Goal: Find specific page/section: Find specific page/section

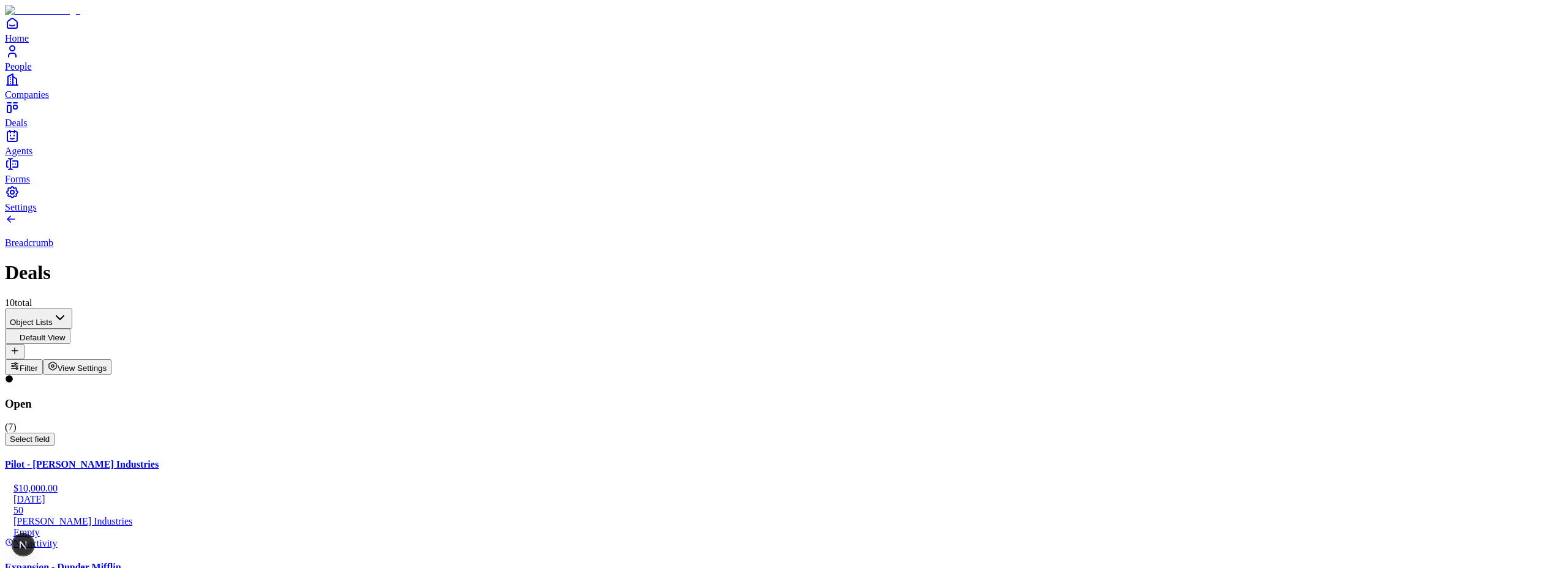
click at [49, 435] on span "Select field" at bounding box center [30, 439] width 39 height 9
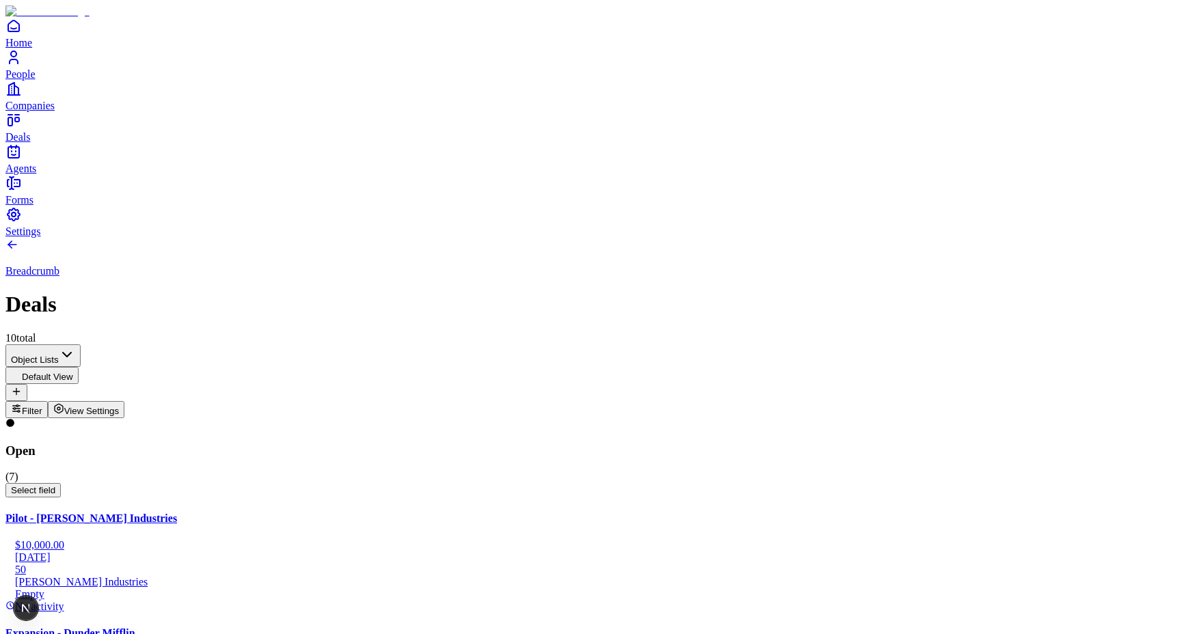
click at [55, 485] on span "Select field" at bounding box center [33, 490] width 44 height 10
click at [41, 485] on span "145000" at bounding box center [26, 490] width 30 height 10
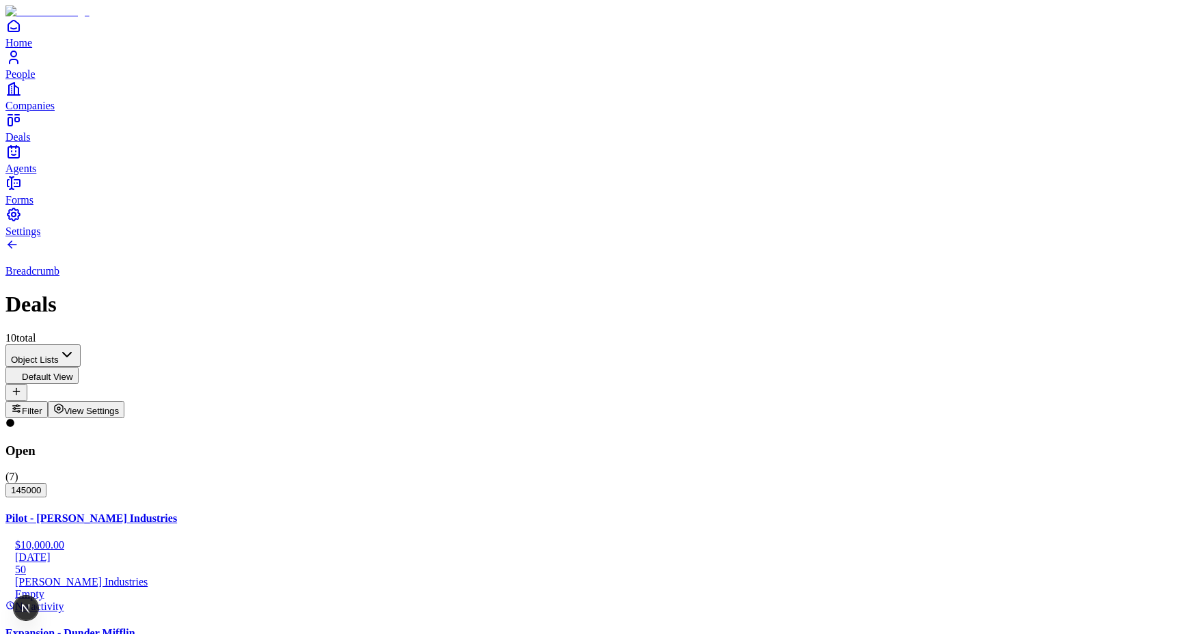
click at [41, 485] on span "145000" at bounding box center [26, 490] width 30 height 10
click at [52, 488] on span "145000" at bounding box center [31, 493] width 41 height 10
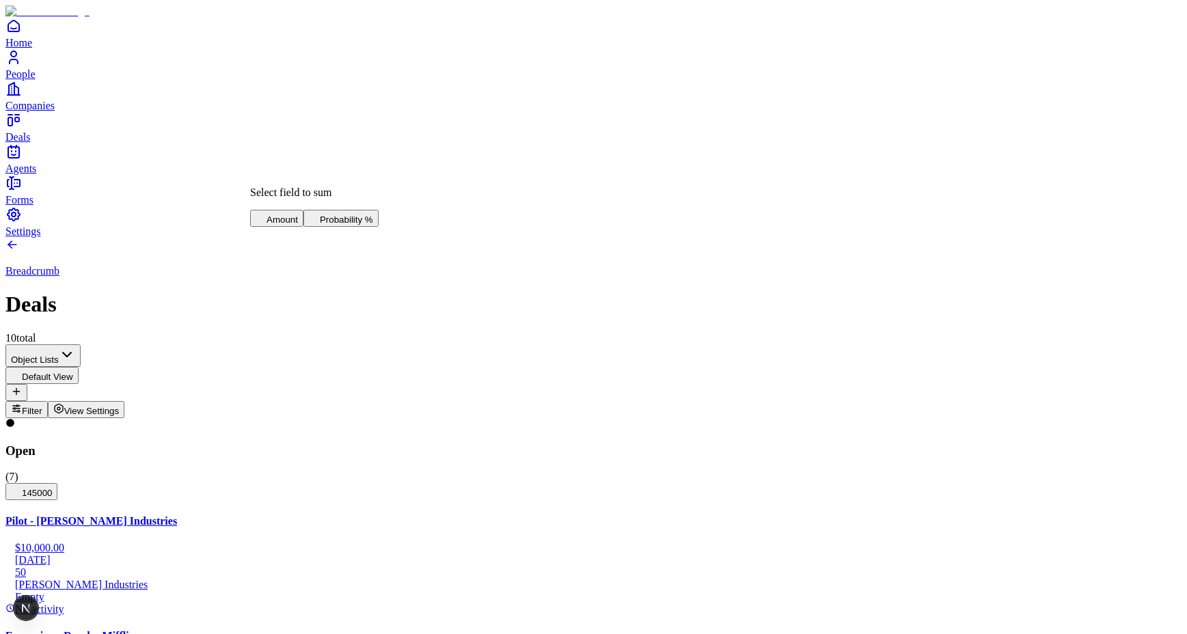
click at [320, 225] on span "Probability %" at bounding box center [346, 220] width 53 height 10
click at [52, 488] on span "145000" at bounding box center [31, 493] width 41 height 10
click at [22, 485] on icon "button" at bounding box center [16, 490] width 11 height 11
click at [189, 418] on div "Open ( 7 ) 145000" at bounding box center [593, 459] width 1176 height 82
click at [52, 488] on span "145000" at bounding box center [31, 493] width 41 height 10
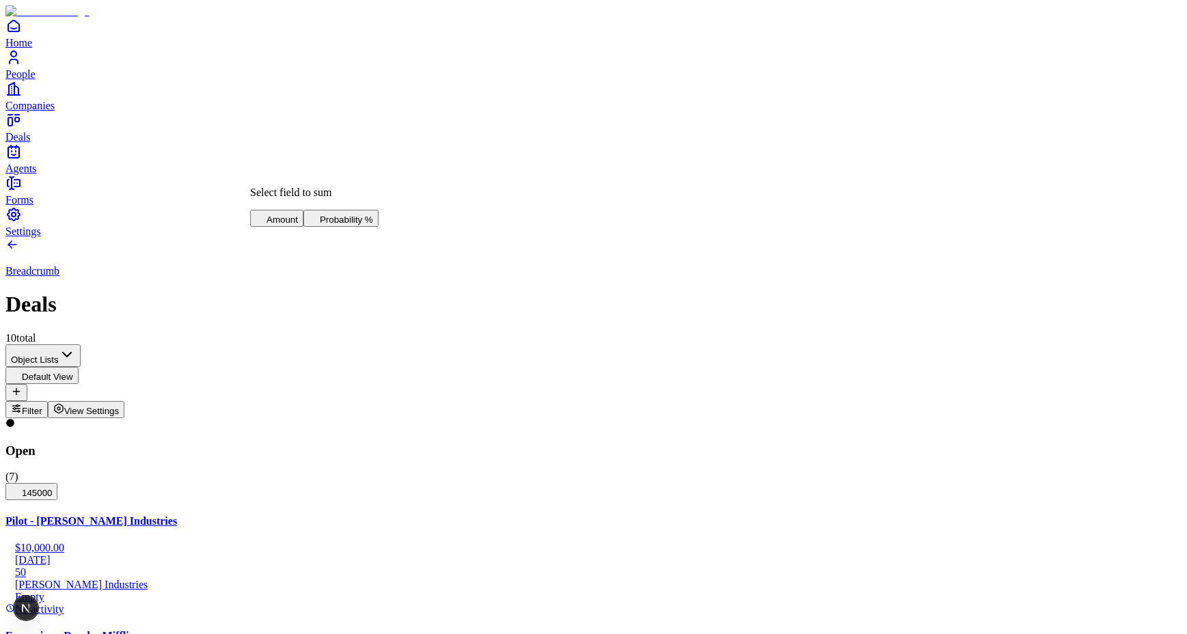
click at [320, 224] on span "Probability %" at bounding box center [346, 220] width 53 height 10
click at [52, 488] on span "145000" at bounding box center [31, 493] width 41 height 10
click at [320, 225] on span "Probability %" at bounding box center [346, 220] width 53 height 10
click at [52, 488] on span "145000" at bounding box center [31, 493] width 41 height 10
click at [320, 225] on span "Probability %" at bounding box center [346, 220] width 53 height 10
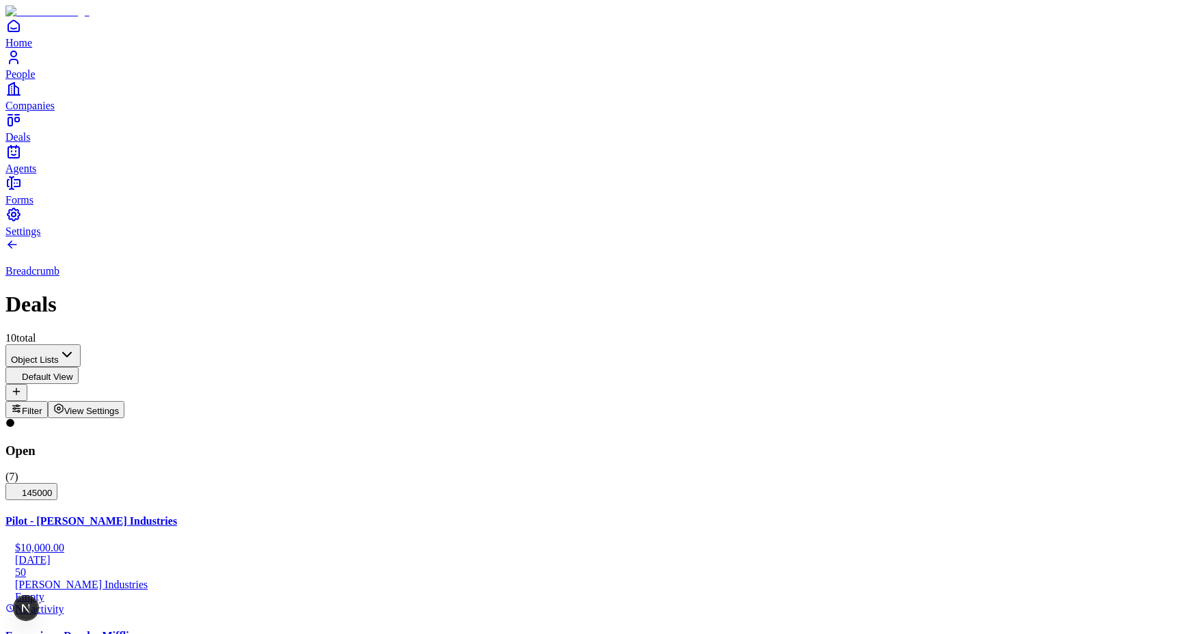
click at [591, 215] on span "Amount" at bounding box center [582, 220] width 31 height 10
click at [599, 215] on span "Amount" at bounding box center [582, 220] width 31 height 10
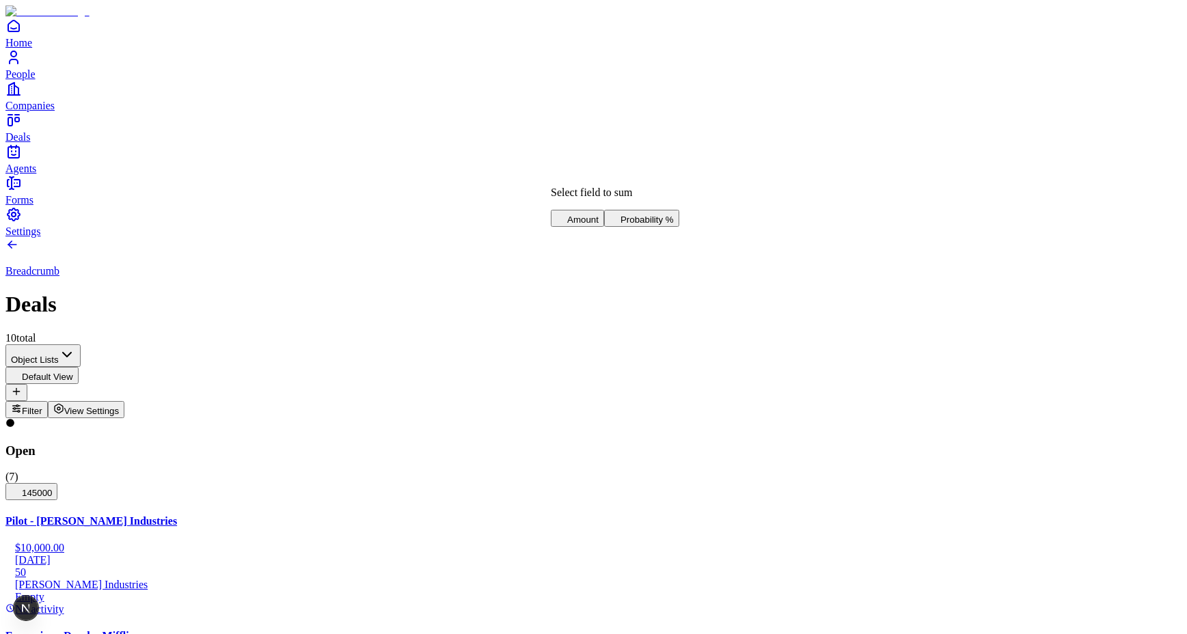
click at [599, 215] on span "Amount" at bounding box center [582, 220] width 31 height 10
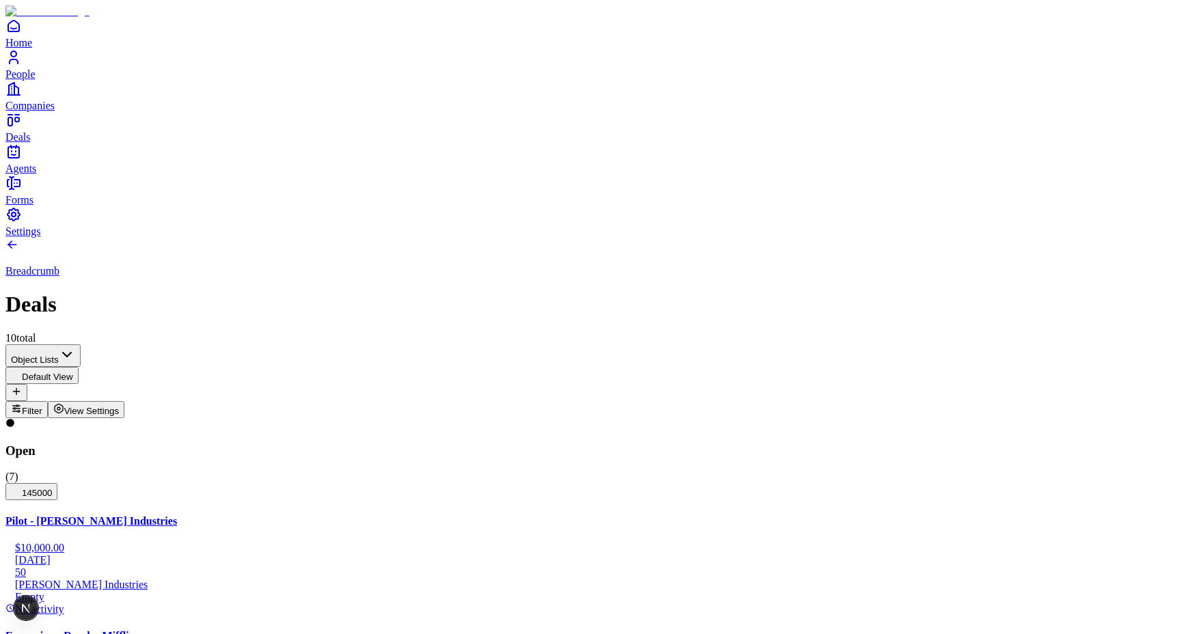
click at [599, 215] on span "Amount" at bounding box center [582, 220] width 31 height 10
click at [608, 225] on span "Probability %" at bounding box center [634, 220] width 53 height 10
click at [52, 488] on span "145000" at bounding box center [31, 493] width 41 height 10
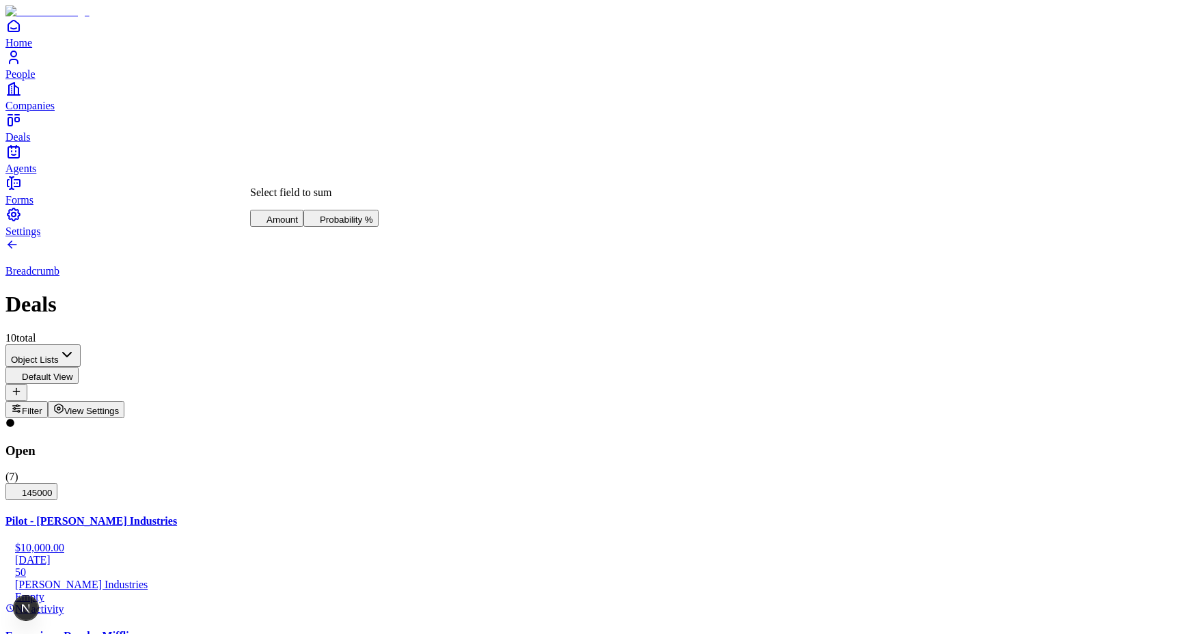
click at [320, 224] on span "Probability %" at bounding box center [346, 220] width 53 height 10
click at [599, 215] on span "Amount" at bounding box center [582, 220] width 31 height 10
click at [608, 225] on span "Probability %" at bounding box center [634, 220] width 53 height 10
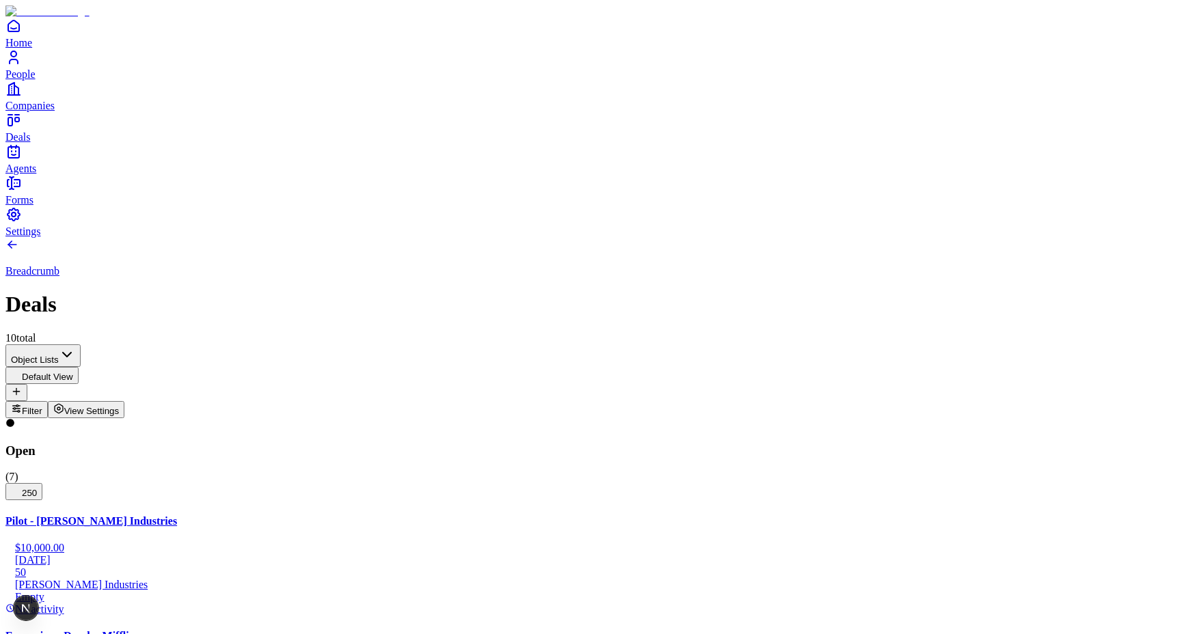
click at [852, 215] on span "Amount" at bounding box center [835, 220] width 31 height 10
click at [874, 225] on span "Probability %" at bounding box center [899, 220] width 53 height 10
click at [37, 488] on span "250" at bounding box center [24, 493] width 26 height 10
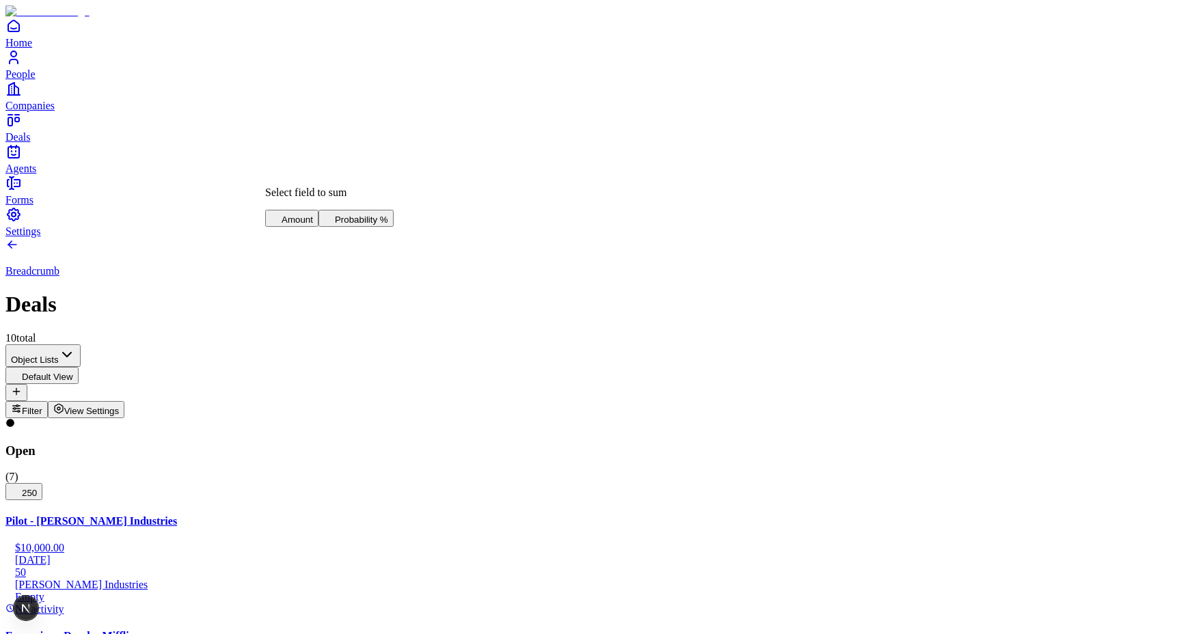
click at [298, 215] on span "Amount" at bounding box center [297, 220] width 31 height 10
click at [850, 215] on span "Amount" at bounding box center [835, 220] width 31 height 10
click at [852, 215] on span "Amount" at bounding box center [835, 220] width 31 height 10
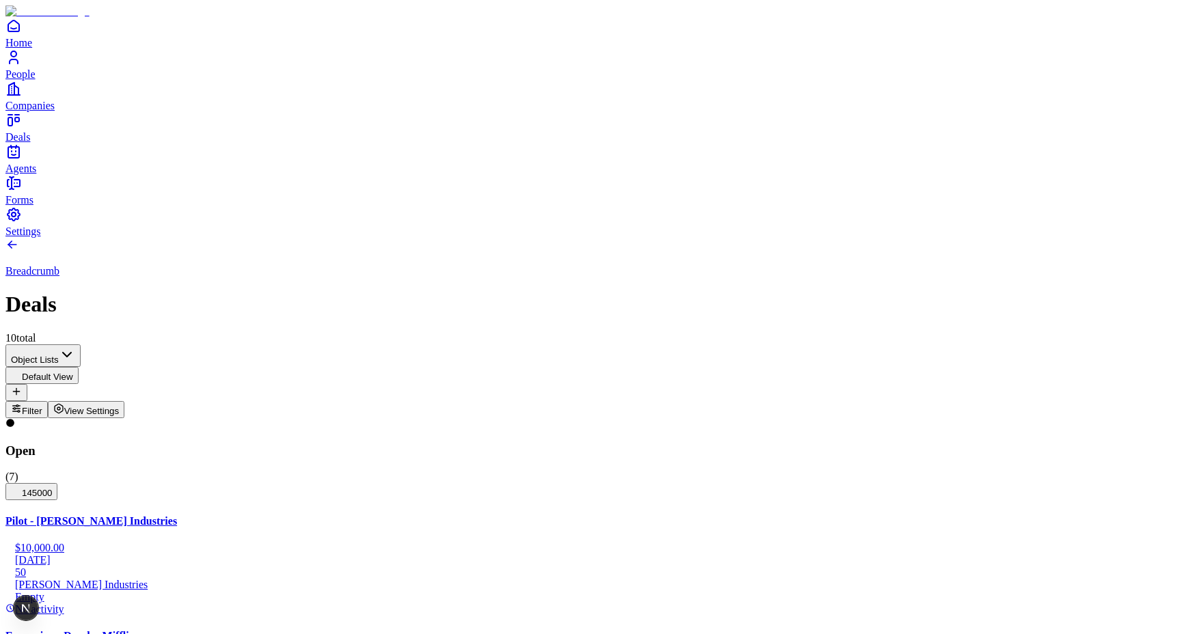
click at [852, 215] on span "Amount" at bounding box center [835, 220] width 31 height 10
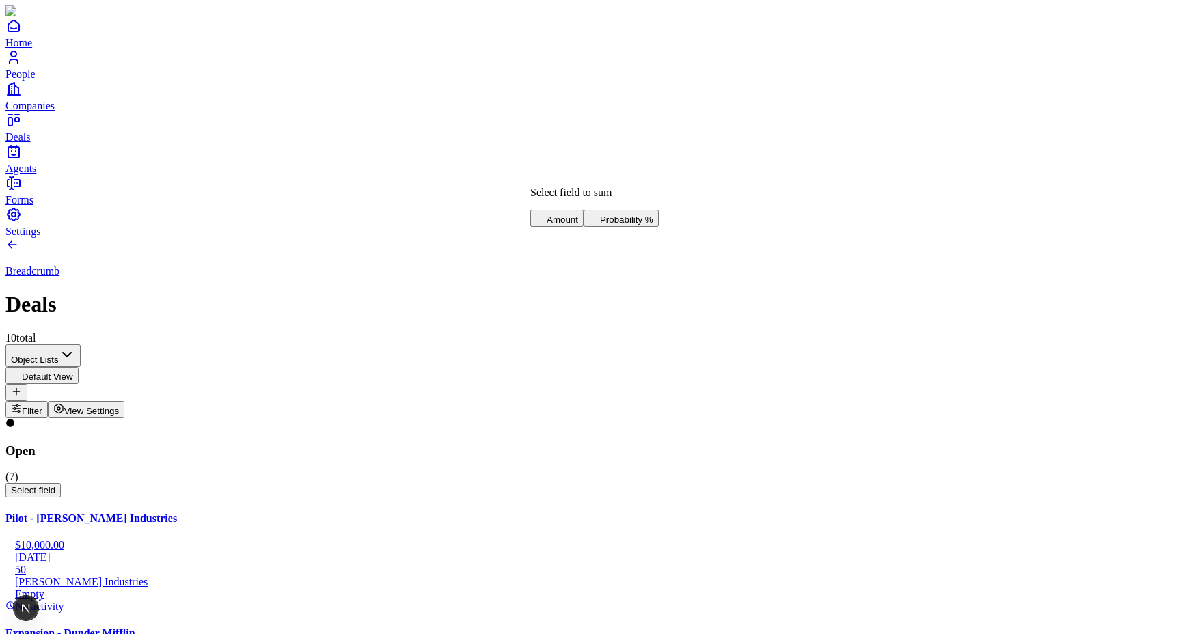
click at [569, 215] on span "Amount" at bounding box center [562, 220] width 31 height 10
click at [55, 485] on span "Select field" at bounding box center [33, 490] width 44 height 10
click at [316, 219] on span "Probability %" at bounding box center [342, 220] width 53 height 10
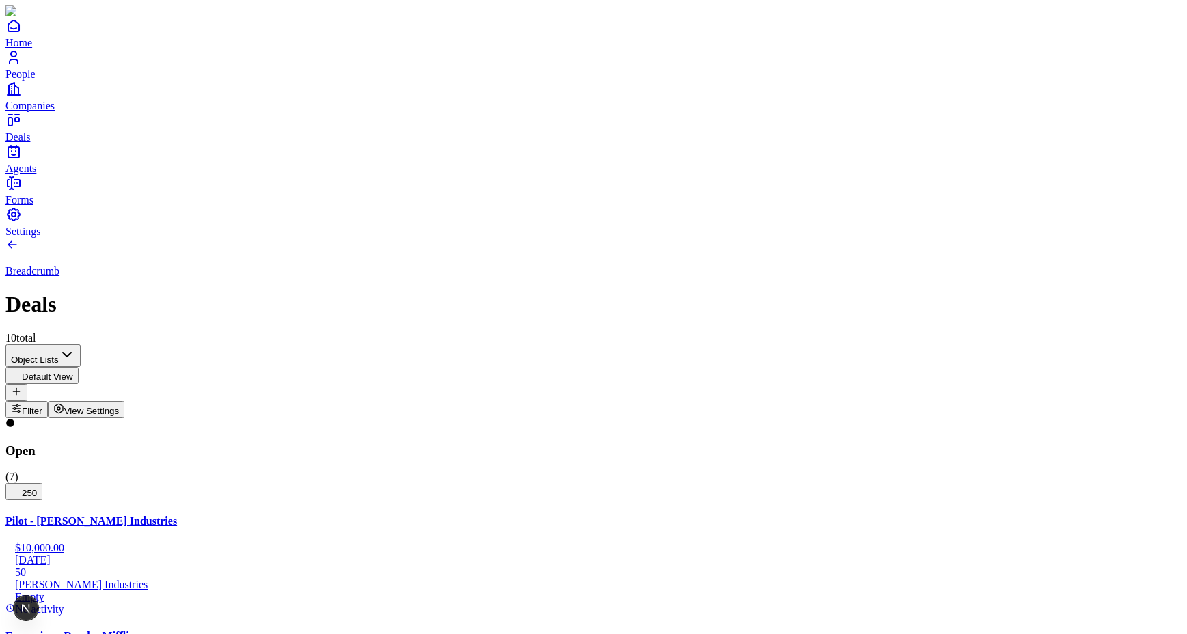
click at [860, 215] on span "Amount" at bounding box center [844, 220] width 31 height 10
click at [882, 221] on span "Probability %" at bounding box center [908, 220] width 53 height 10
click at [37, 488] on span "250" at bounding box center [24, 493] width 26 height 10
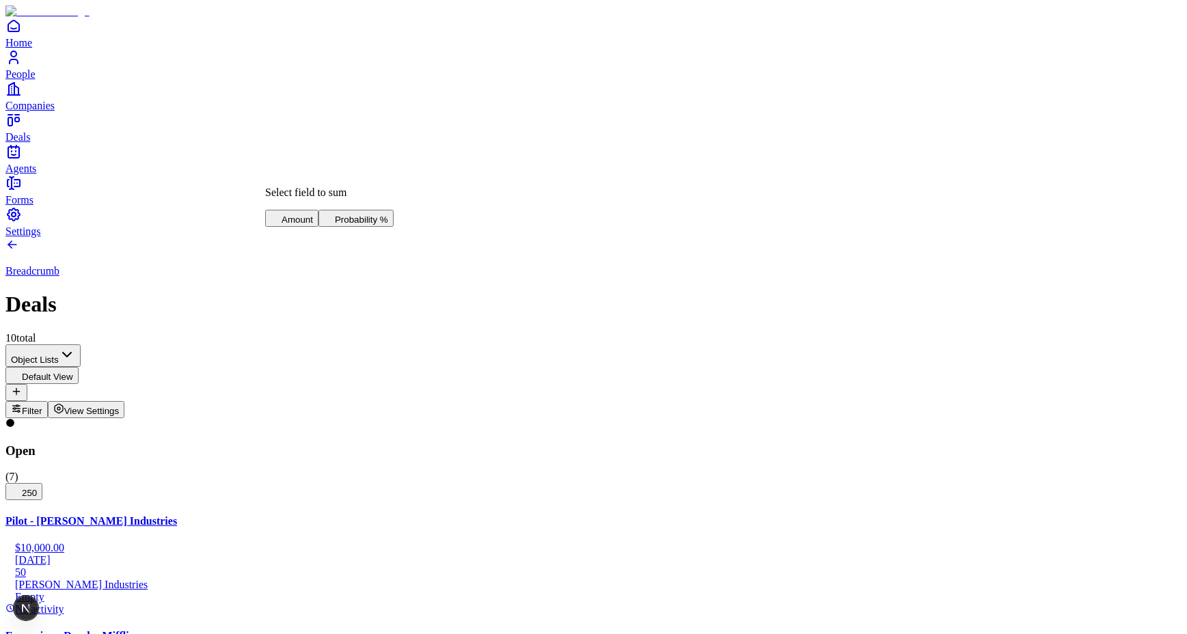
click at [120, 406] on span "View Settings" at bounding box center [91, 411] width 55 height 10
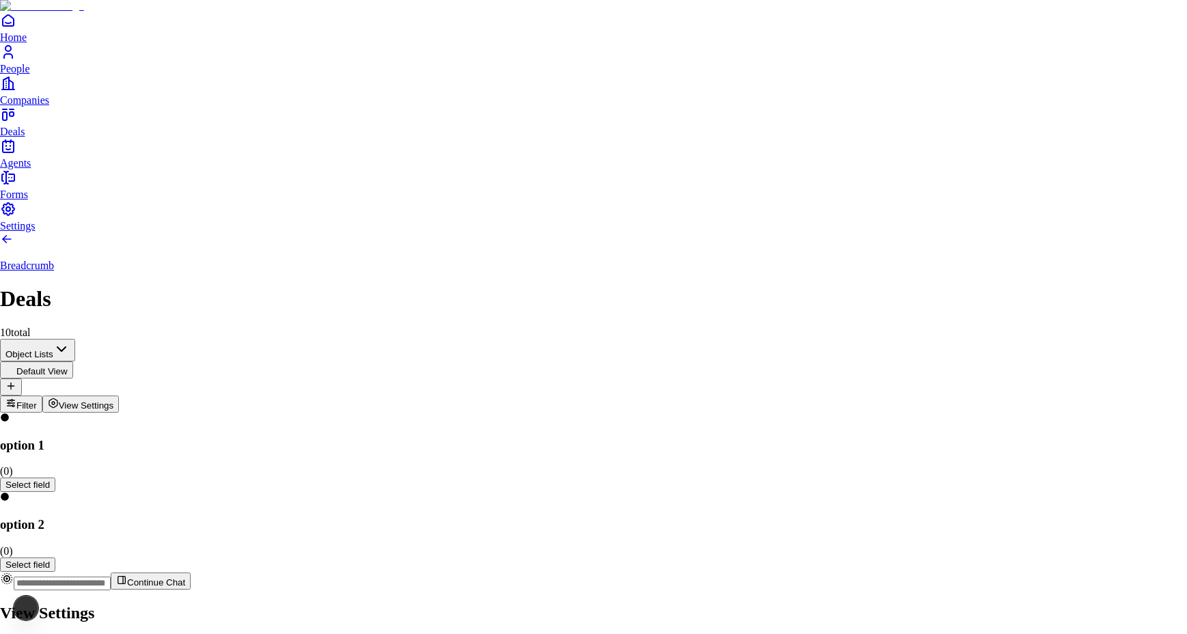
click at [772, 601] on div at bounding box center [593, 601] width 1187 height 0
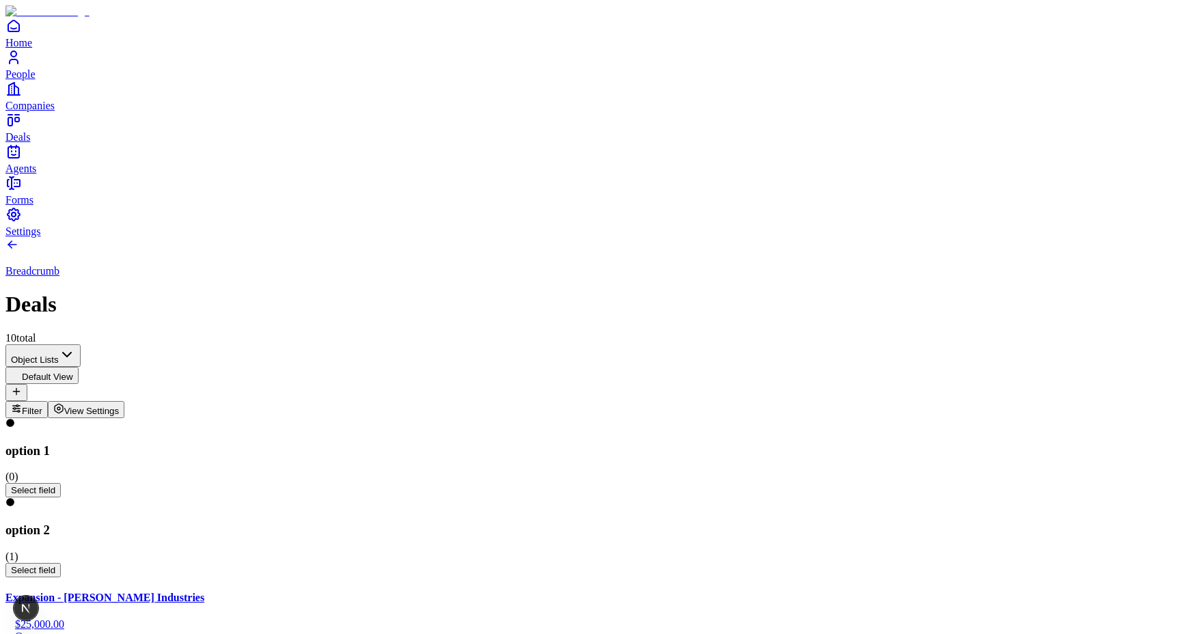
click at [55, 565] on span "Select field" at bounding box center [33, 570] width 44 height 10
click at [567, 215] on span "Amount" at bounding box center [551, 220] width 31 height 10
click at [55, 565] on span "Select field" at bounding box center [33, 570] width 44 height 10
click at [560, 215] on span "Amount" at bounding box center [551, 220] width 31 height 10
click at [55, 565] on span "Select field" at bounding box center [33, 570] width 44 height 10
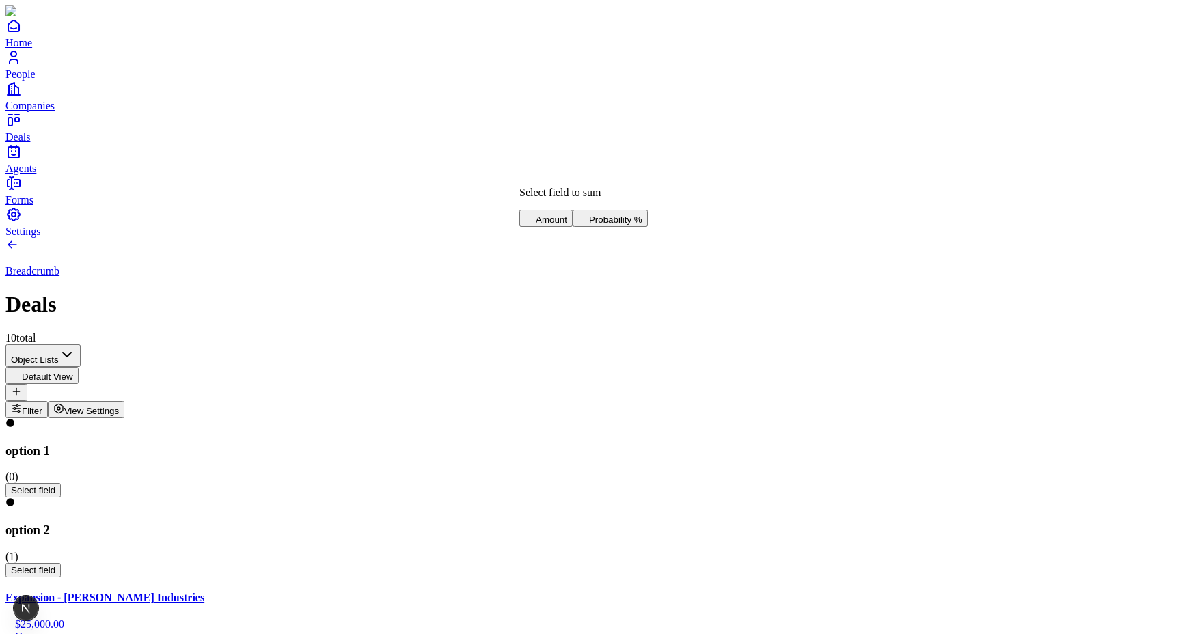
click at [567, 215] on span "Amount" at bounding box center [551, 220] width 31 height 10
click at [55, 565] on span "Select field" at bounding box center [33, 570] width 44 height 10
click at [125, 401] on button "View Settings" at bounding box center [86, 409] width 77 height 17
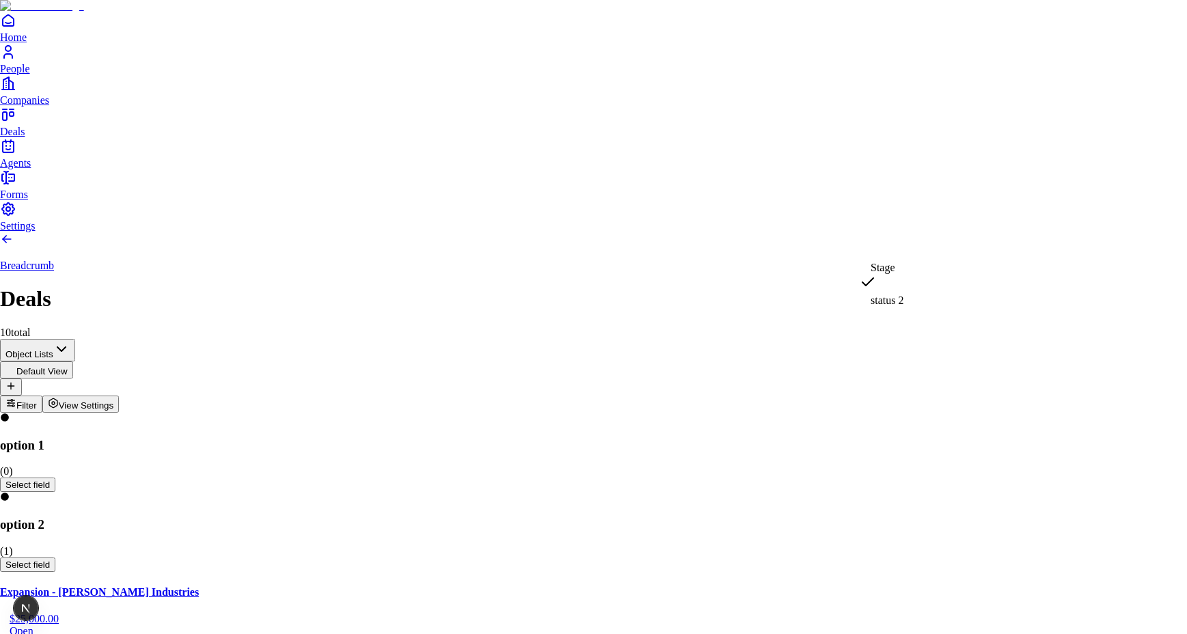
click at [1124, 252] on body "**********" at bounding box center [593, 559] width 1187 height 1119
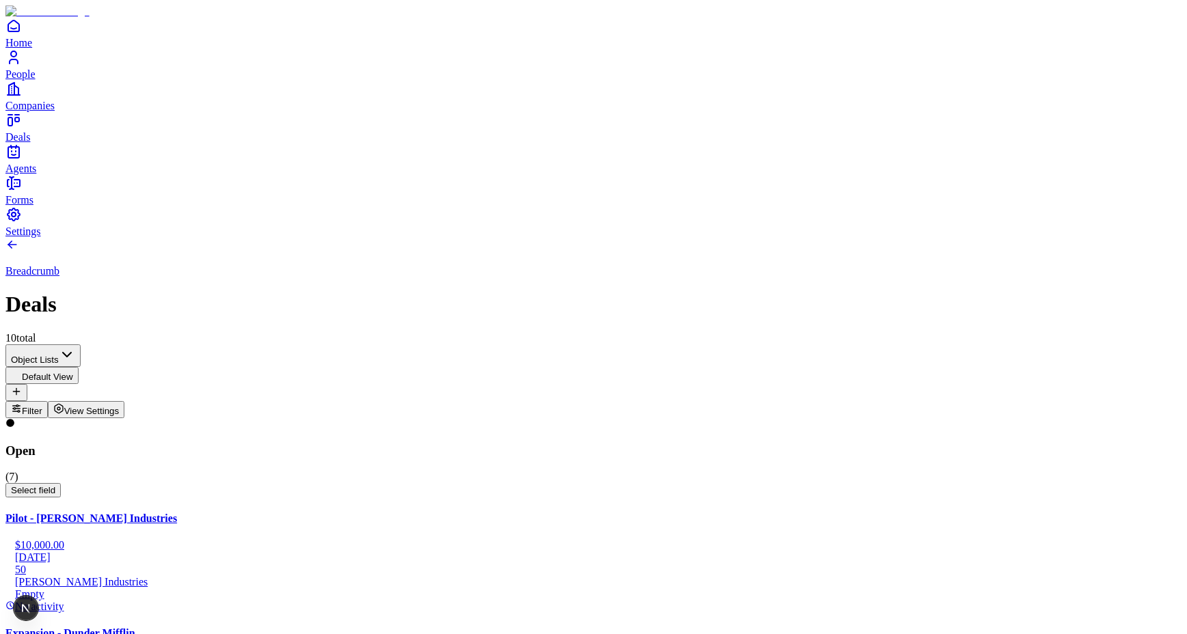
click at [55, 485] on span "Select field" at bounding box center [33, 490] width 44 height 10
click at [294, 215] on span "Amount" at bounding box center [277, 220] width 31 height 10
click at [852, 215] on span "Amount" at bounding box center [835, 220] width 31 height 10
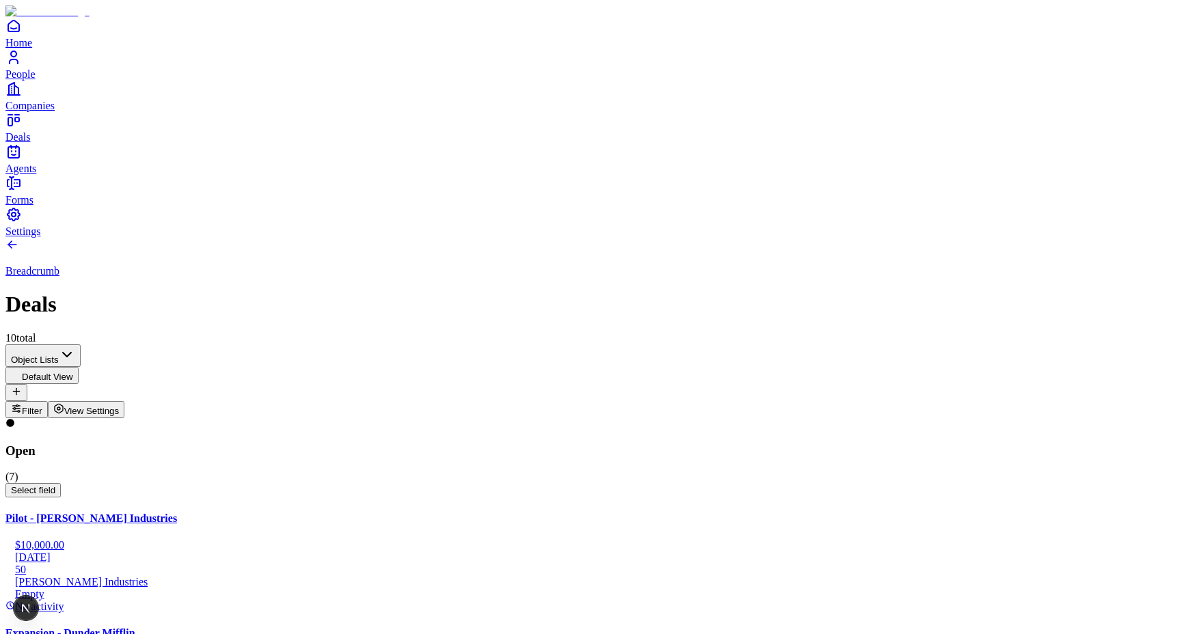
click at [603, 223] on span "Probability %" at bounding box center [626, 220] width 53 height 10
click at [55, 485] on span "Select field" at bounding box center [33, 490] width 44 height 10
click at [294, 215] on span "Amount" at bounding box center [277, 220] width 31 height 10
click at [120, 406] on span "View Settings" at bounding box center [91, 411] width 55 height 10
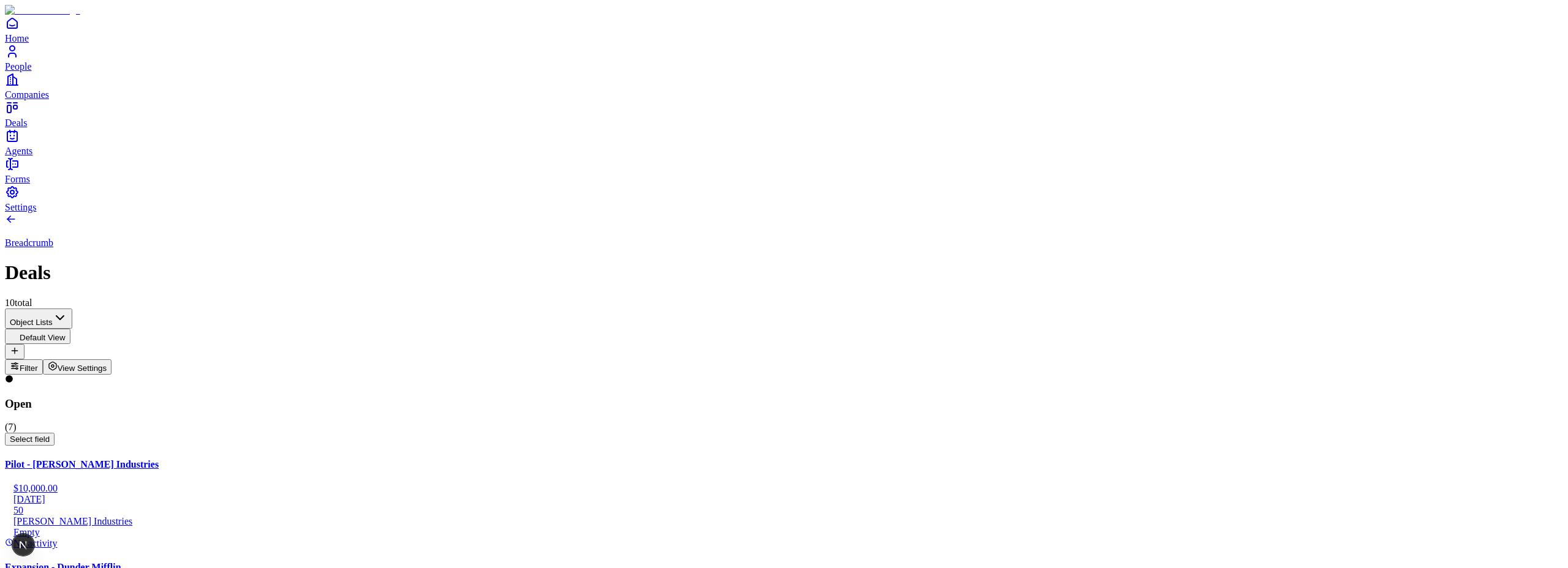
click at [108, 364] on span "View Settings" at bounding box center [82, 368] width 49 height 9
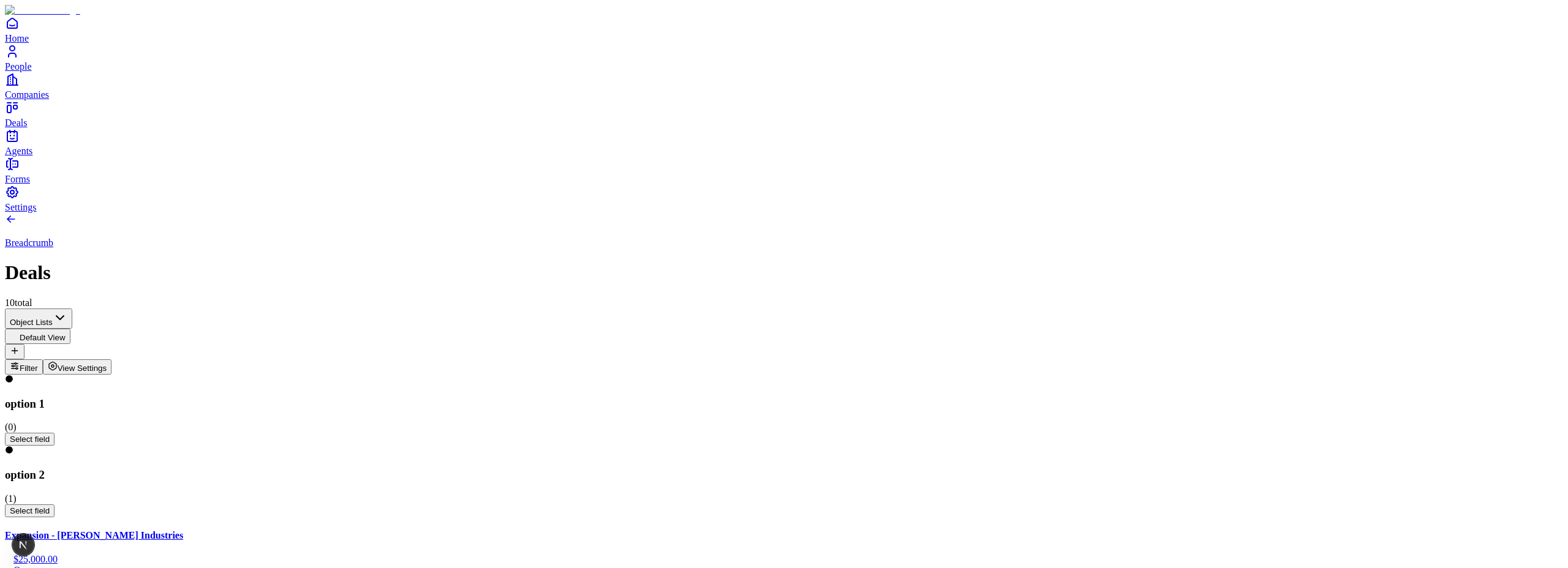
click at [49, 506] on span "Select field" at bounding box center [30, 511] width 39 height 9
click at [508, 193] on span "Amount" at bounding box center [494, 197] width 28 height 9
click at [49, 506] on span "Select field" at bounding box center [30, 511] width 39 height 9
click at [508, 193] on span "Amount" at bounding box center [494, 197] width 28 height 9
click at [694, 374] on div "option 1 ( 0 ) Select field option 2 ( 1 ) 25000 Expansion - Stark Industries $…" at bounding box center [783, 498] width 1558 height 248
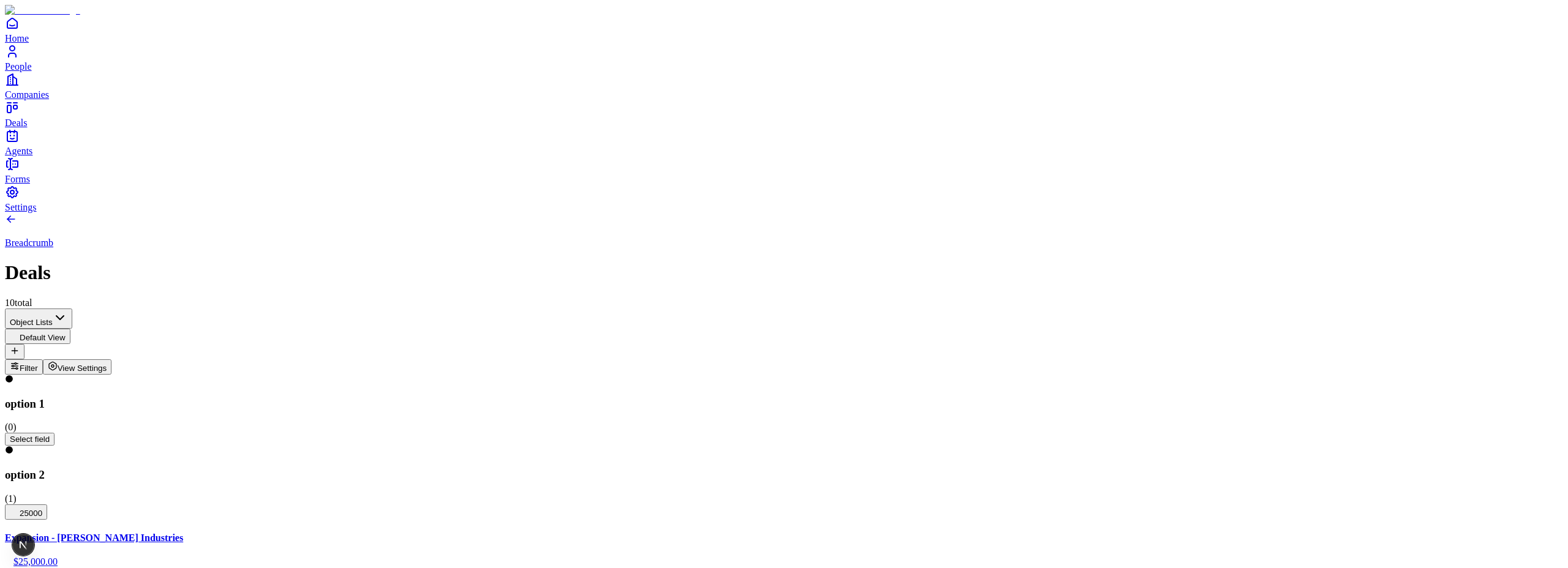
click at [108, 364] on span "View Settings" at bounding box center [82, 368] width 49 height 9
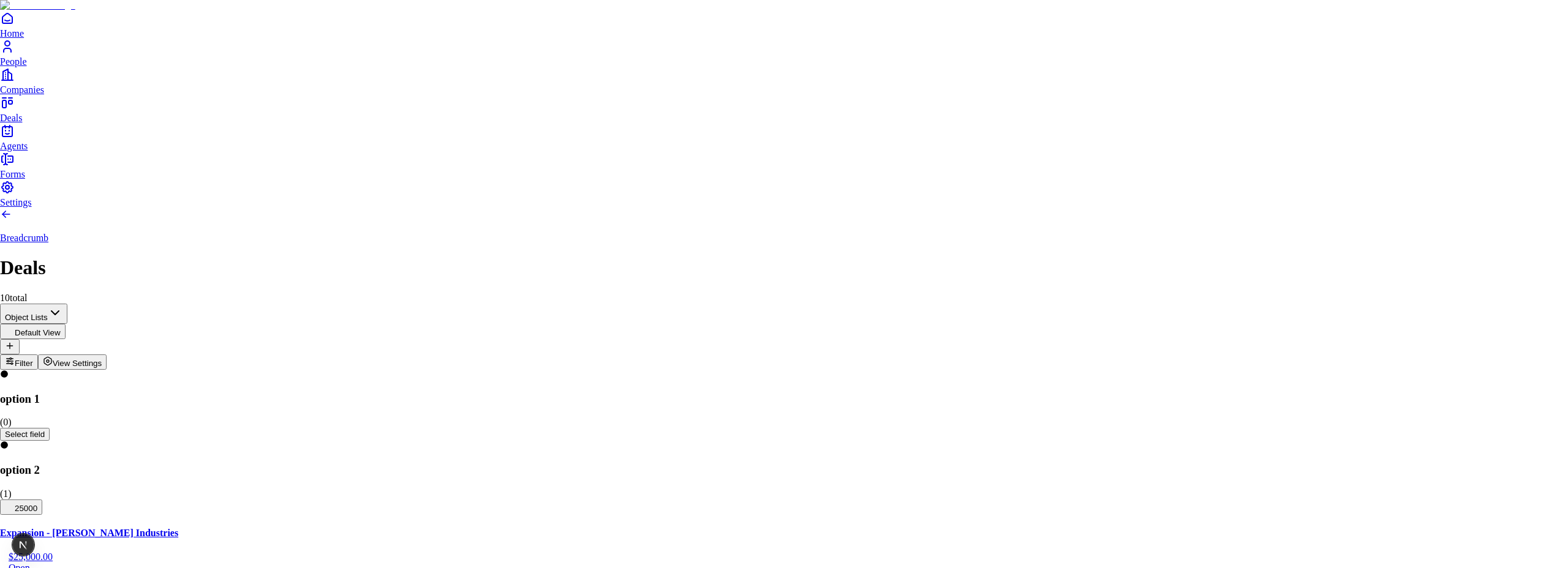
click at [1348, 220] on body "**********" at bounding box center [784, 503] width 1568 height 1005
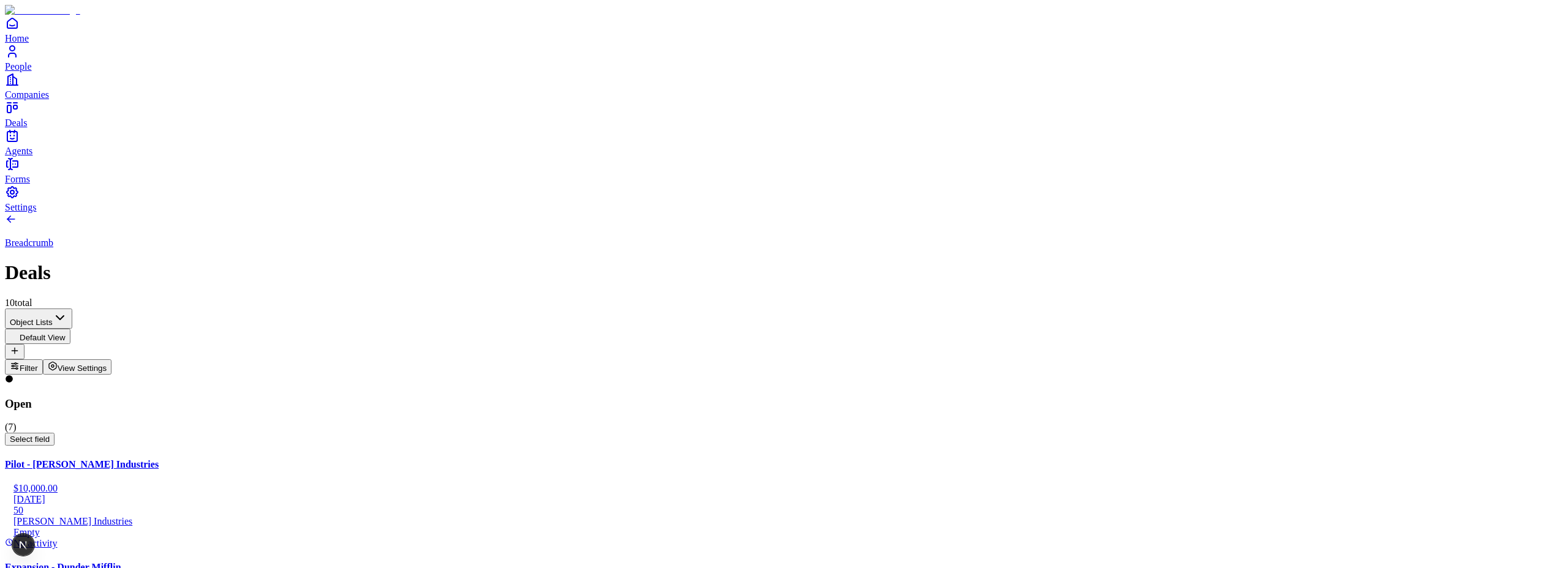
click at [763, 193] on span "Amount" at bounding box center [748, 197] width 28 height 9
click at [49, 435] on span "Select field" at bounding box center [30, 439] width 39 height 9
click at [283, 198] on span "Probability %" at bounding box center [306, 197] width 47 height 9
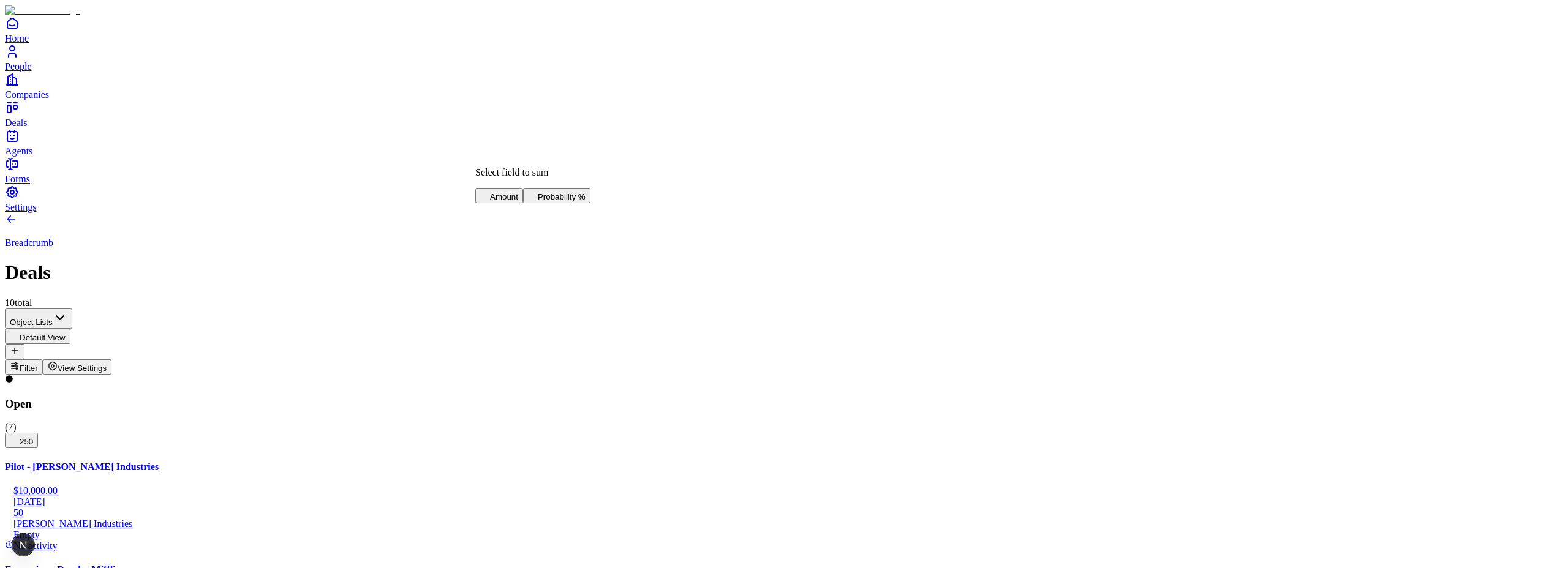
click at [543, 213] on div "Breadcrumb Deals 10 total" at bounding box center [783, 261] width 1558 height 96
click at [108, 364] on span "View Settings" at bounding box center [82, 368] width 49 height 9
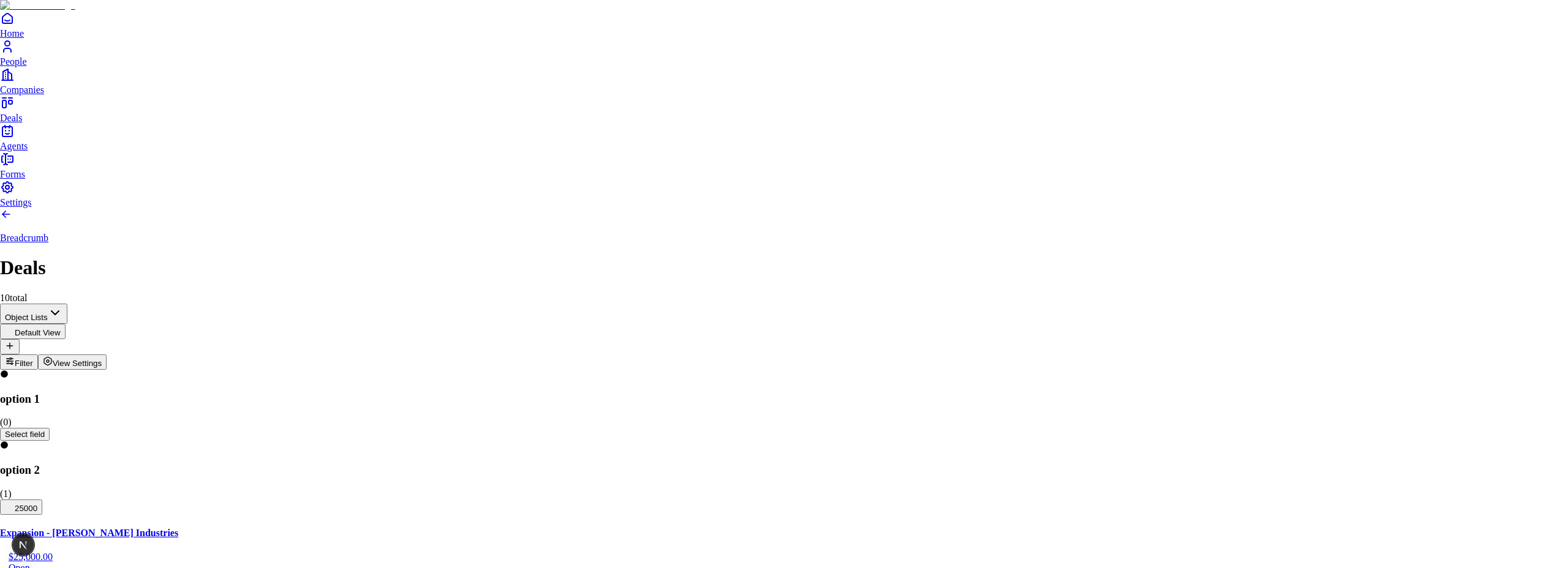
click at [1481, 223] on body "**********" at bounding box center [784, 503] width 1568 height 1005
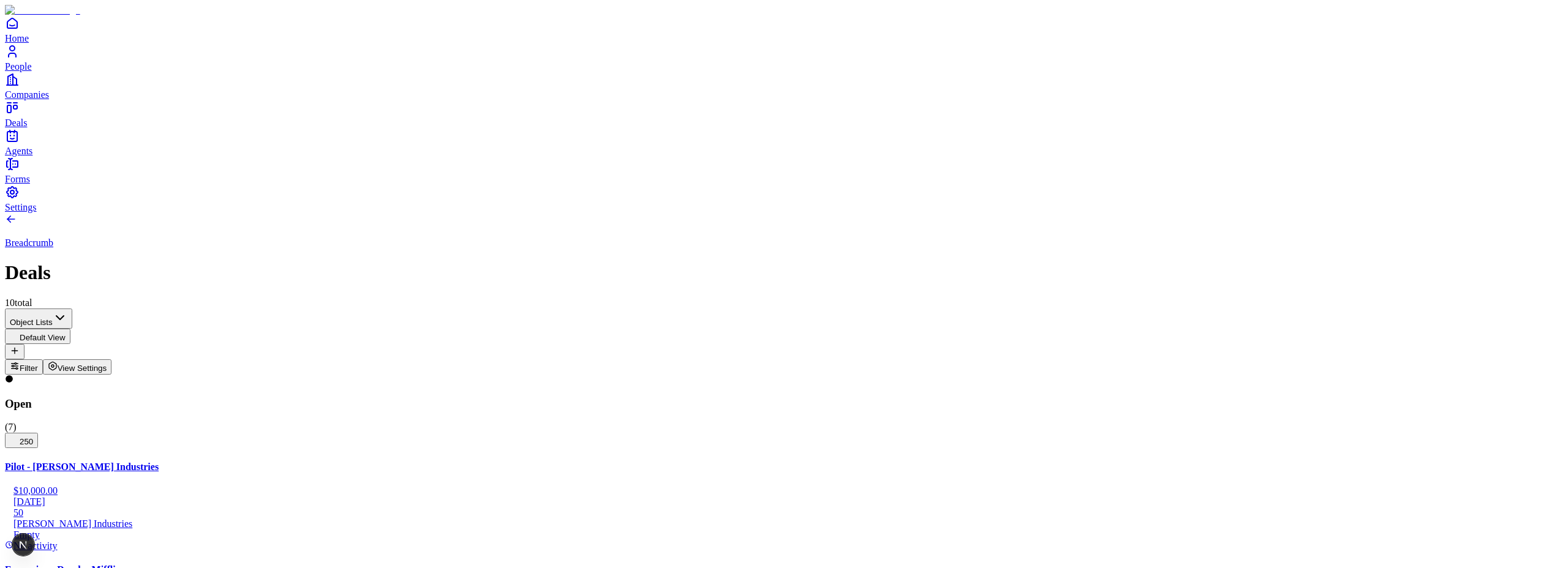
click at [518, 193] on span "Amount" at bounding box center [504, 197] width 28 height 9
click at [716, 213] on div "Breadcrumb Deals 10 total" at bounding box center [783, 261] width 1558 height 96
click at [512, 213] on div "Breadcrumb Deals 10 total" at bounding box center [783, 261] width 1558 height 96
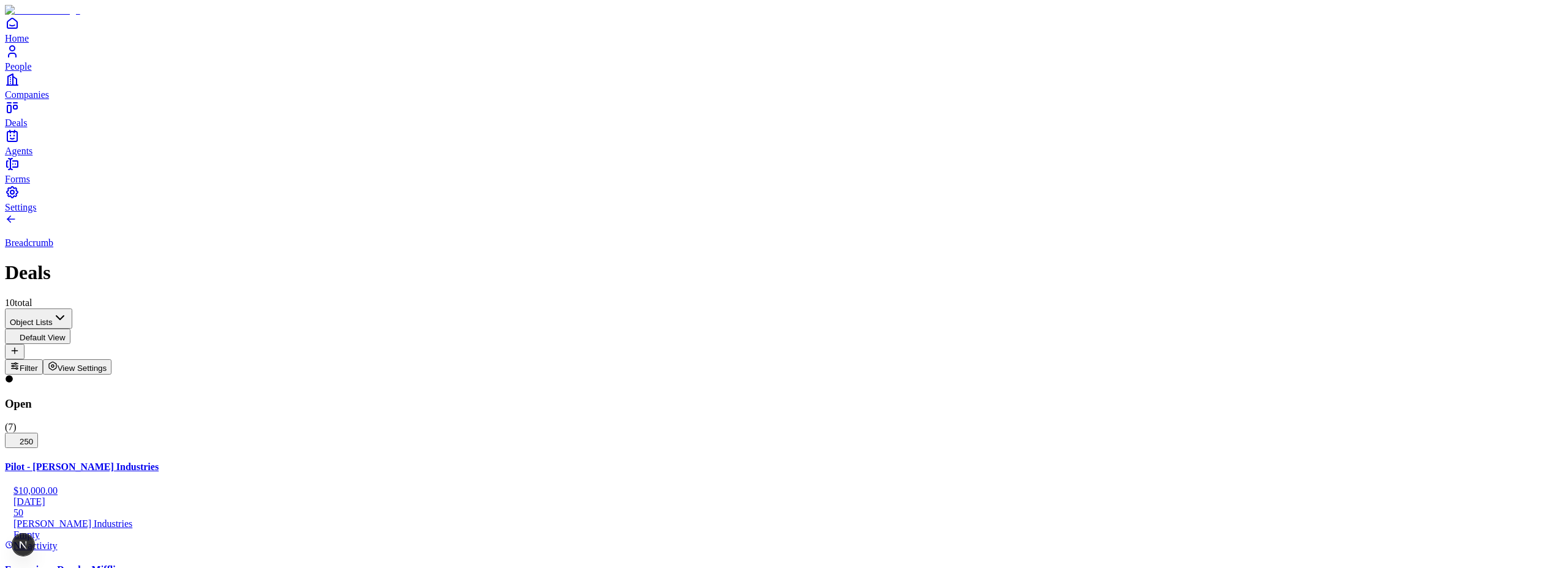
click at [545, 199] on span "Probability %" at bounding box center [568, 197] width 47 height 9
click at [20, 435] on icon "button" at bounding box center [14, 439] width 10 height 10
click at [280, 193] on span "Amount" at bounding box center [266, 197] width 28 height 9
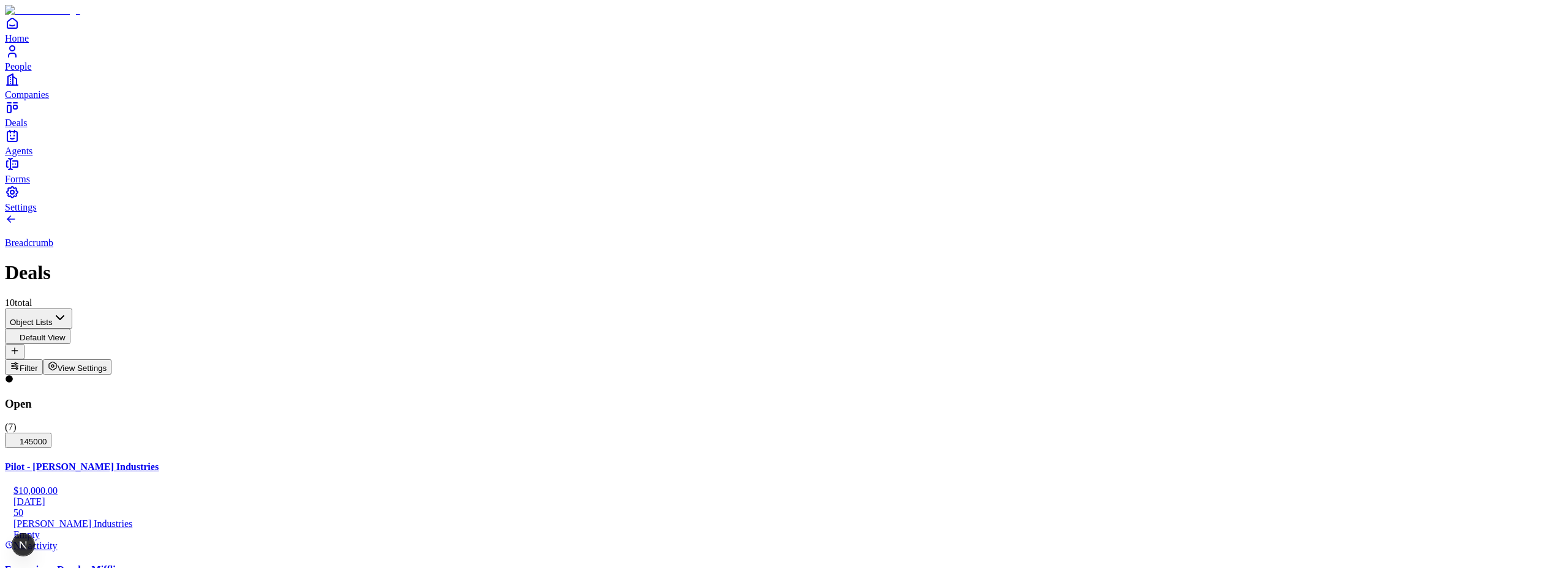
click at [790, 198] on span "Probability %" at bounding box center [814, 197] width 47 height 9
click at [112, 359] on button "View Settings" at bounding box center [77, 366] width 69 height 15
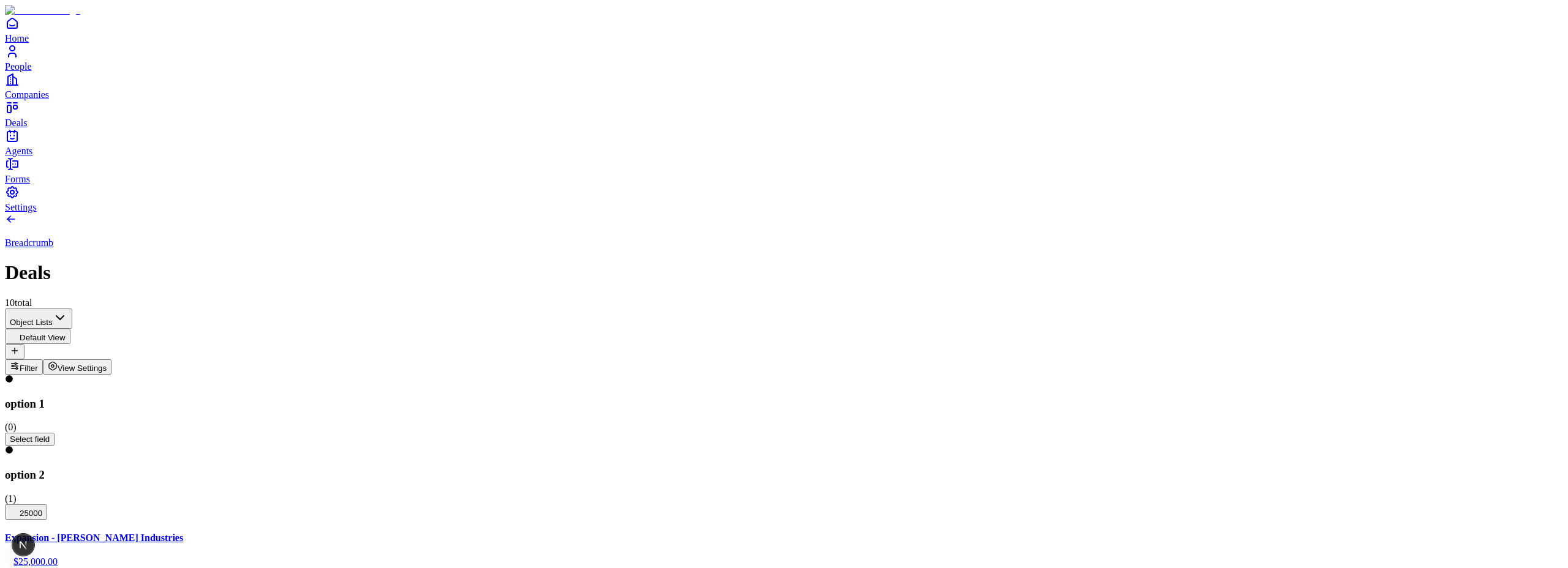
click at [42, 509] on span "25000" at bounding box center [26, 513] width 32 height 9
click at [535, 199] on span "Probability %" at bounding box center [558, 197] width 47 height 9
click at [112, 359] on button "View Settings" at bounding box center [77, 366] width 69 height 15
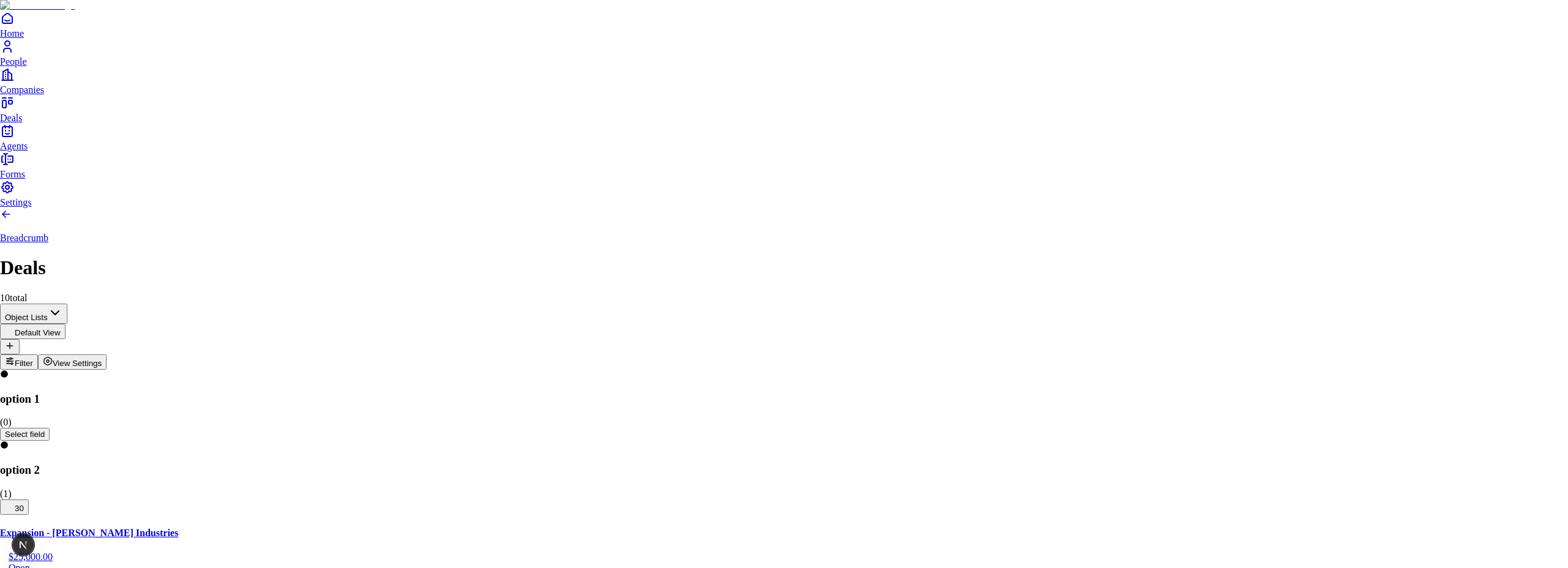
click at [1359, 222] on body "**********" at bounding box center [784, 503] width 1568 height 1005
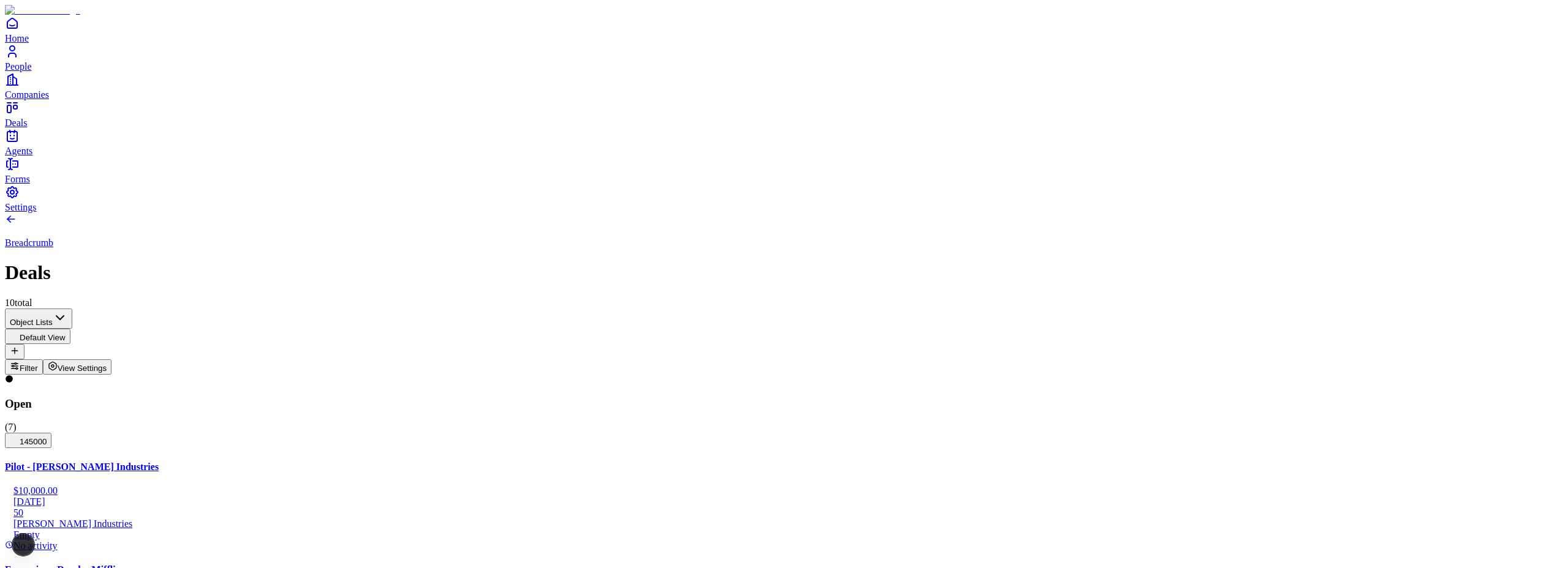
click at [541, 198] on button "Probability %" at bounding box center [574, 195] width 67 height 15
click at [537, 193] on span "Amount" at bounding box center [521, 197] width 28 height 9
click at [47, 437] on span "145000" at bounding box center [28, 442] width 37 height 9
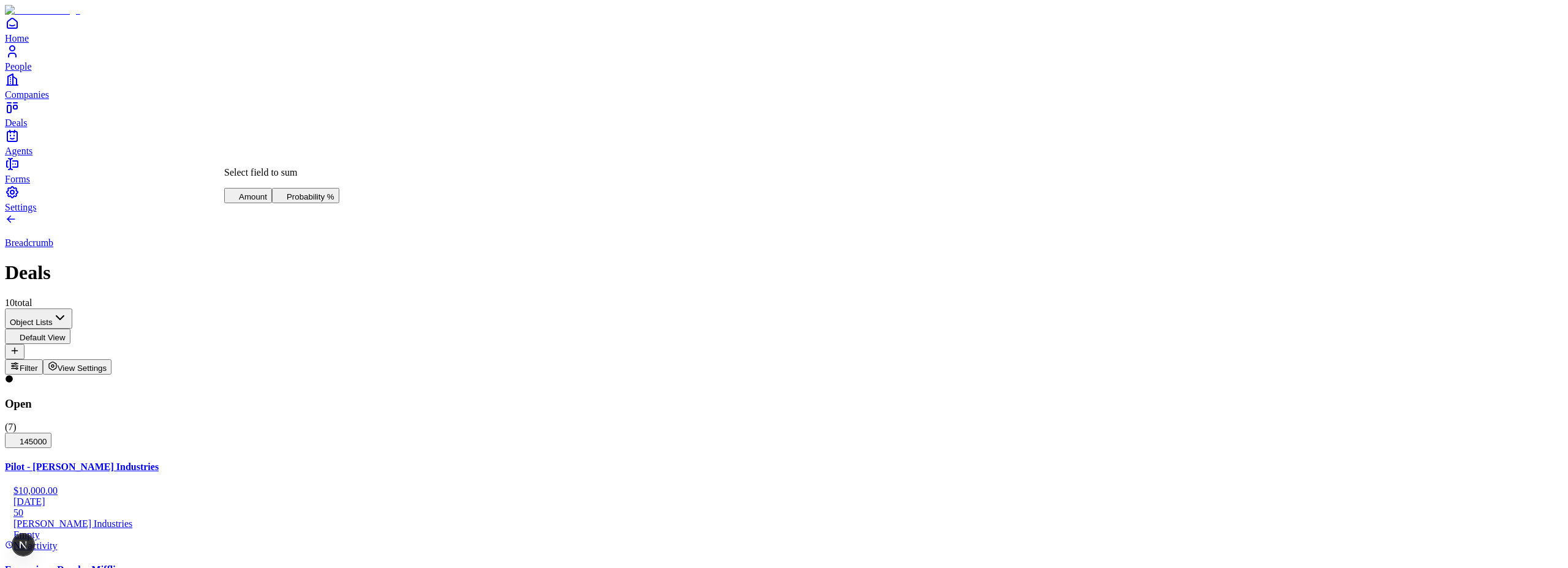
click at [297, 196] on span "Probability %" at bounding box center [310, 197] width 47 height 9
click at [785, 193] on span "Amount" at bounding box center [771, 197] width 28 height 9
